Goal: Communication & Community: Participate in discussion

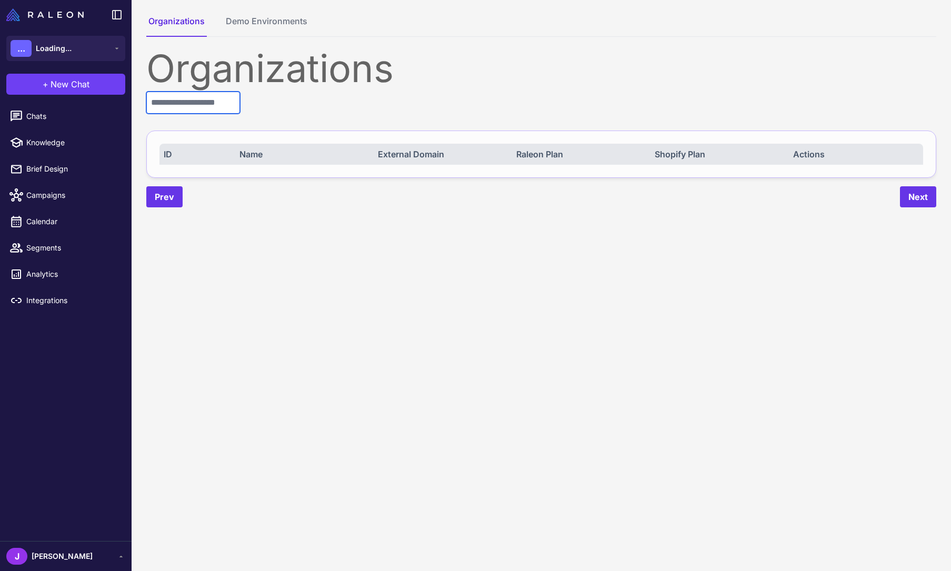
click at [179, 109] on input "text" at bounding box center [193, 103] width 94 height 22
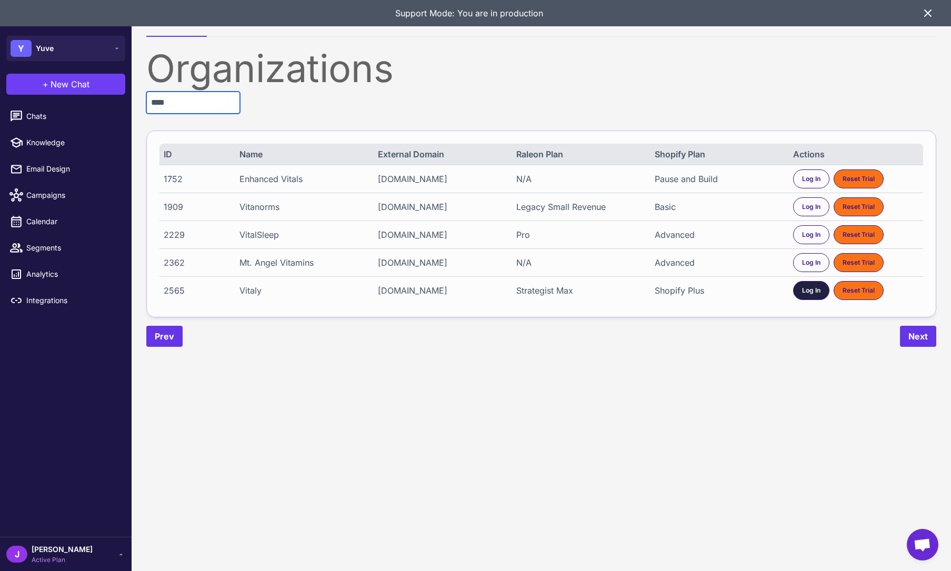
type input "****"
click at [805, 292] on span "Log In" at bounding box center [811, 290] width 18 height 9
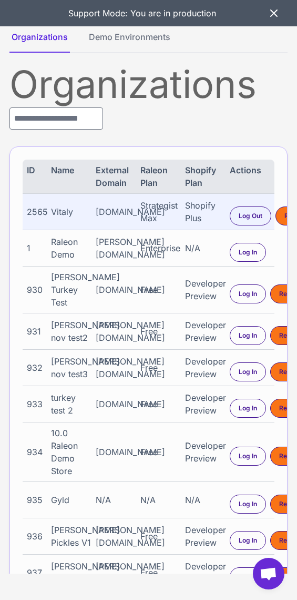
click at [278, 14] on icon at bounding box center [274, 13] width 13 height 13
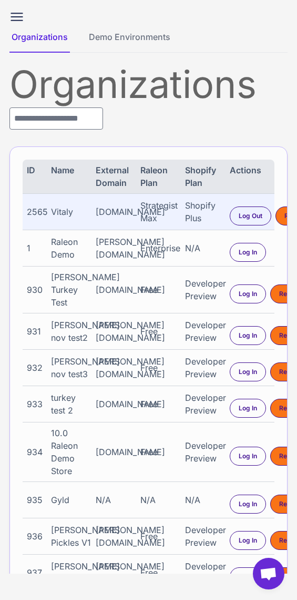
click at [12, 15] on icon at bounding box center [16, 16] width 17 height 17
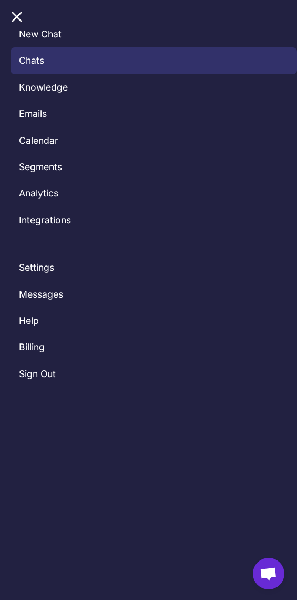
click at [32, 58] on link "Chats" at bounding box center [154, 60] width 287 height 26
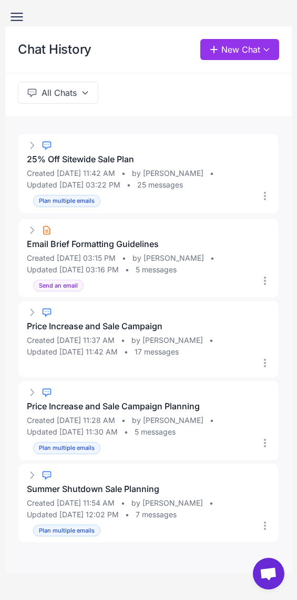
click at [18, 21] on icon at bounding box center [16, 21] width 11 height 0
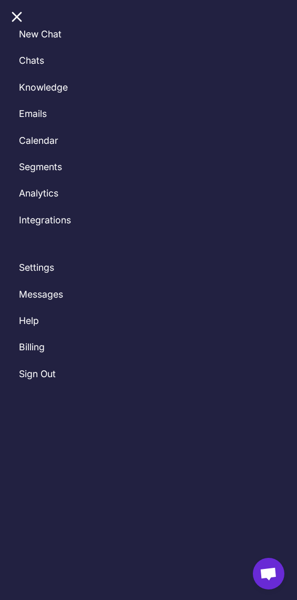
click at [17, 15] on icon at bounding box center [16, 16] width 17 height 17
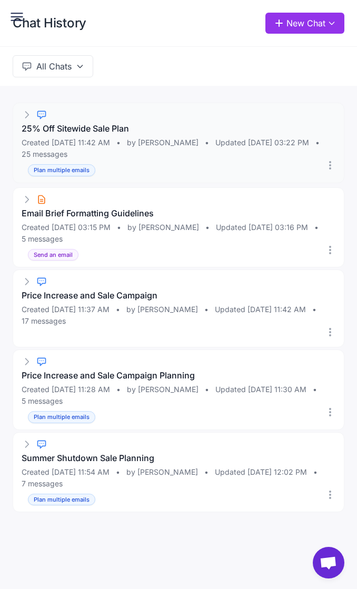
click at [67, 148] on span "25 messages" at bounding box center [45, 154] width 46 height 12
